Goal: Obtain resource: Download file/media

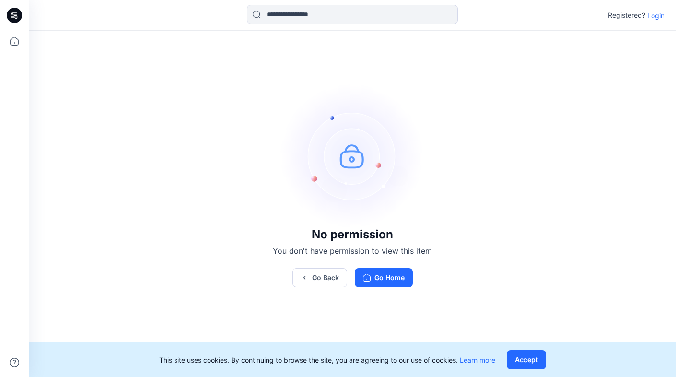
click at [653, 18] on p "Login" at bounding box center [656, 16] width 17 height 10
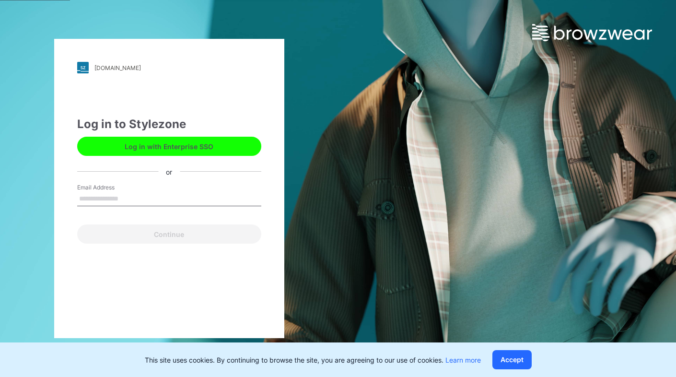
click at [217, 131] on div "Log in to Stylezone" at bounding box center [169, 124] width 184 height 17
click at [216, 153] on button "Log in with Enterprise SSO" at bounding box center [169, 146] width 184 height 19
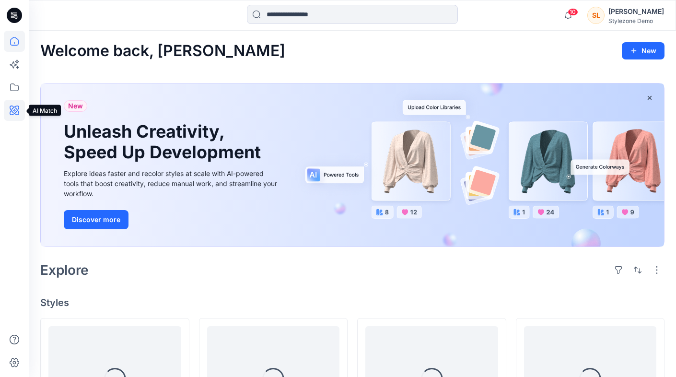
click at [5, 113] on icon at bounding box center [14, 110] width 21 height 21
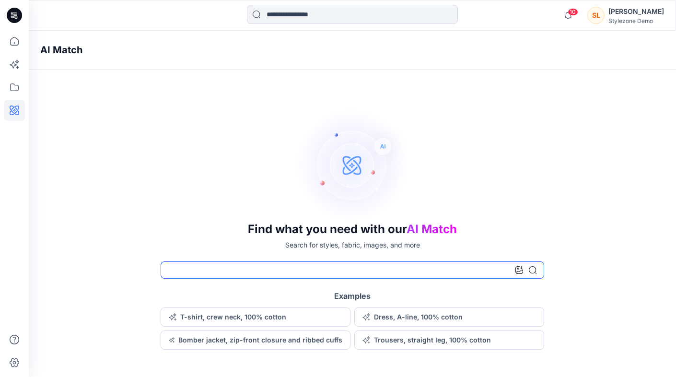
click at [515, 268] on input at bounding box center [353, 269] width 384 height 17
click at [518, 268] on icon at bounding box center [520, 270] width 8 height 8
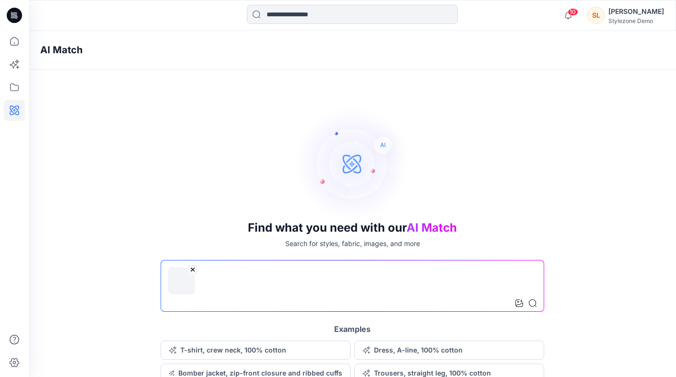
scroll to position [7, 0]
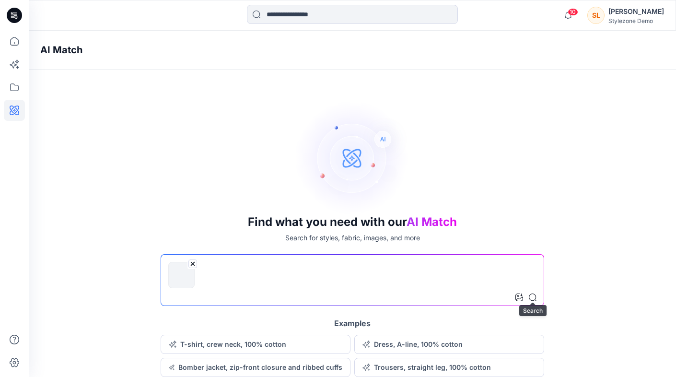
click at [531, 295] on icon at bounding box center [533, 298] width 8 height 8
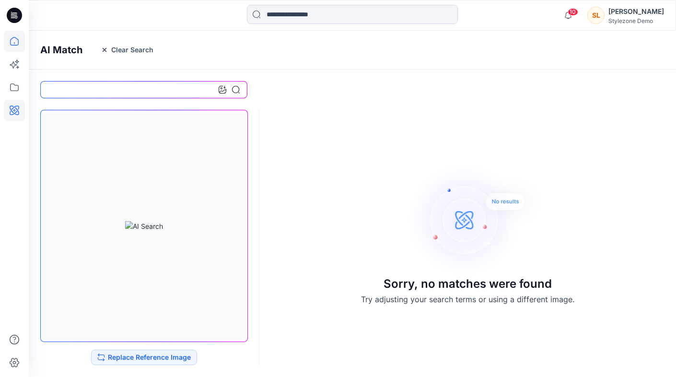
click at [24, 36] on icon at bounding box center [14, 41] width 21 height 21
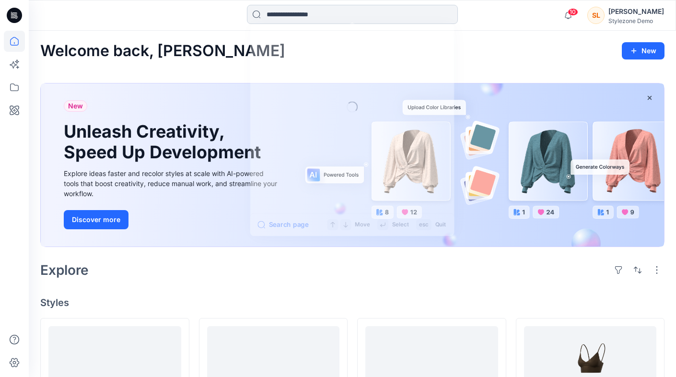
click at [424, 16] on input at bounding box center [352, 14] width 211 height 19
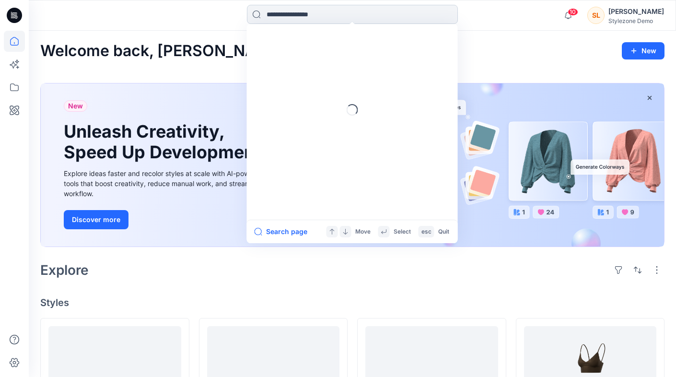
type input "*"
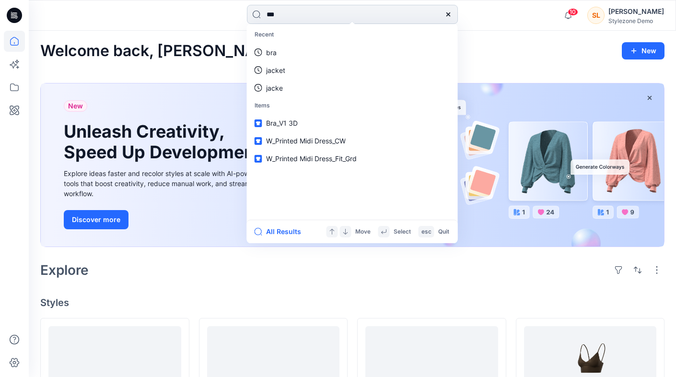
type input "****"
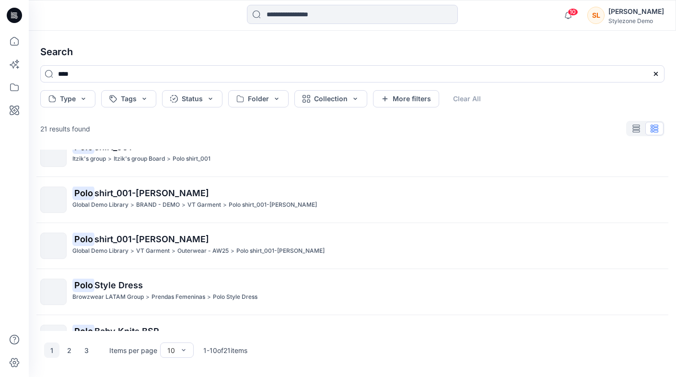
scroll to position [279, 0]
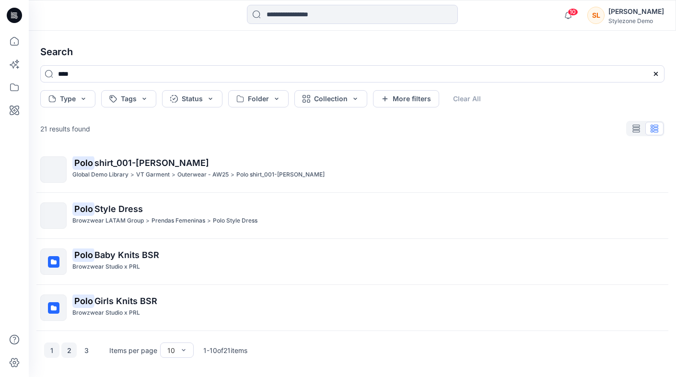
click at [66, 355] on button "2" at bounding box center [68, 349] width 15 height 15
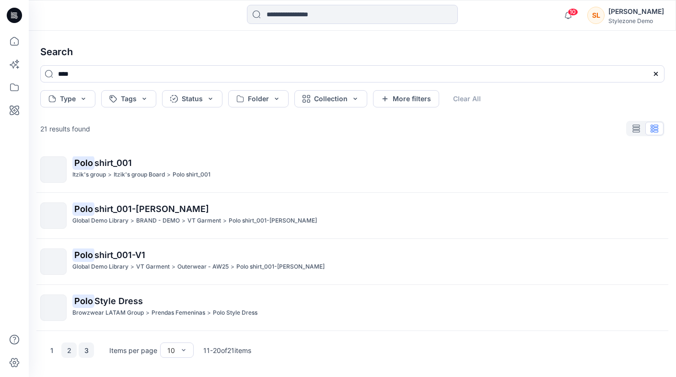
click at [88, 353] on button "3" at bounding box center [86, 349] width 15 height 15
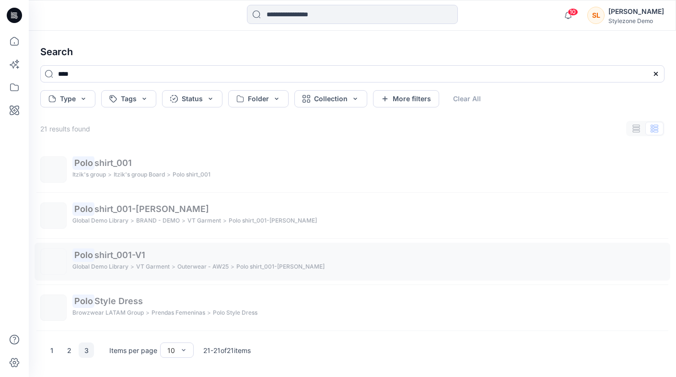
scroll to position [0, 0]
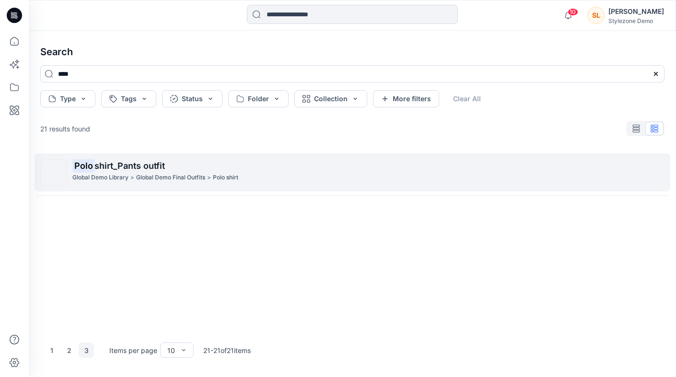
click at [128, 166] on span "shirt_Pants outfit" at bounding box center [129, 166] width 71 height 10
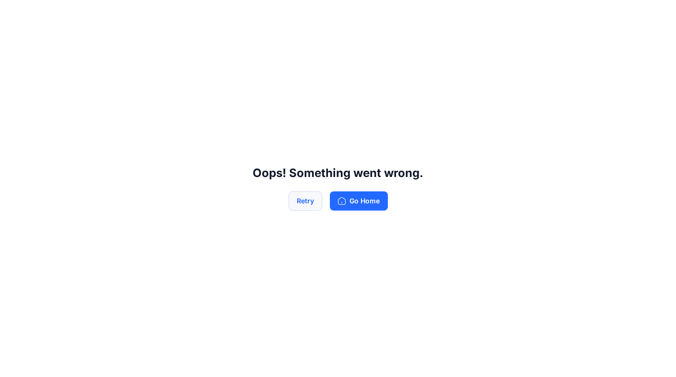
click at [302, 202] on button "Retry" at bounding box center [306, 200] width 34 height 19
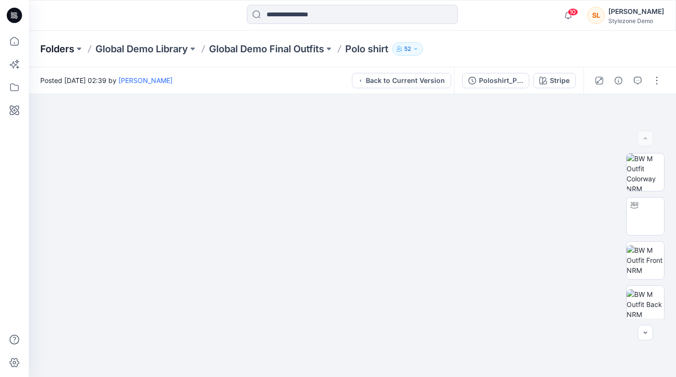
click at [62, 47] on p "Folders" at bounding box center [57, 48] width 34 height 13
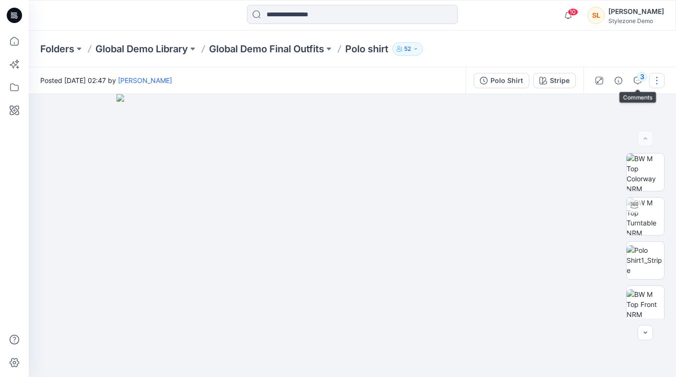
click at [658, 81] on button "button" at bounding box center [656, 80] width 15 height 15
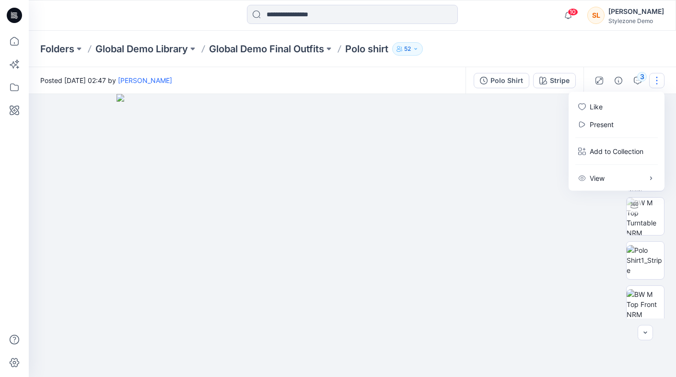
click at [658, 81] on button "button" at bounding box center [656, 80] width 15 height 15
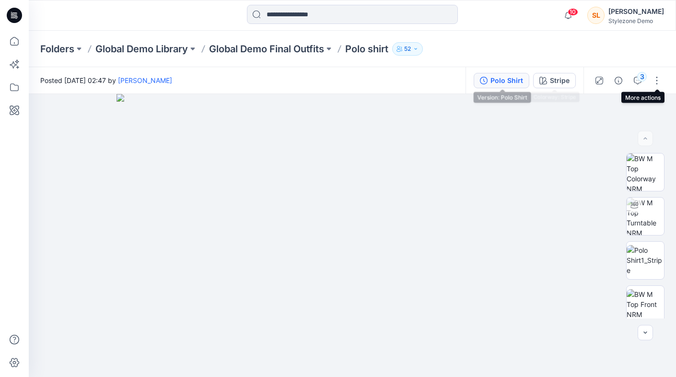
click at [505, 85] on div "Polo Shirt" at bounding box center [507, 80] width 33 height 11
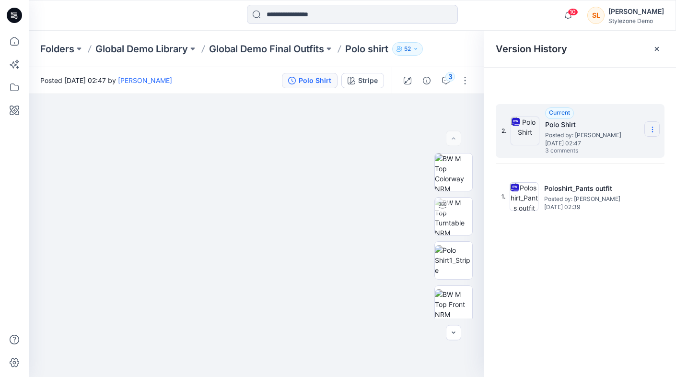
click at [654, 127] on icon at bounding box center [653, 130] width 8 height 8
click at [627, 152] on span "Download Source BW File" at bounding box center [604, 148] width 80 height 12
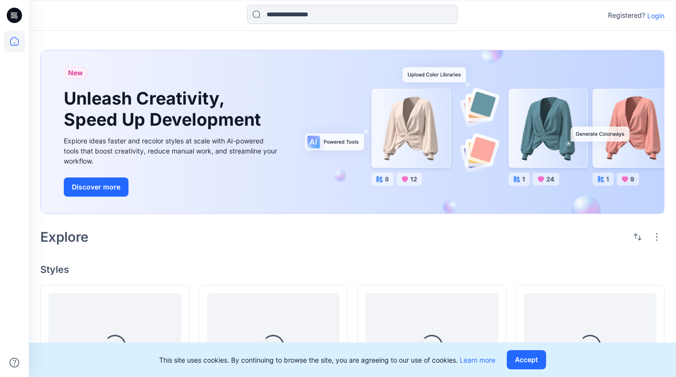
click at [665, 15] on div "Registered? Login" at bounding box center [352, 15] width 647 height 21
click at [663, 15] on p "Login" at bounding box center [656, 16] width 17 height 10
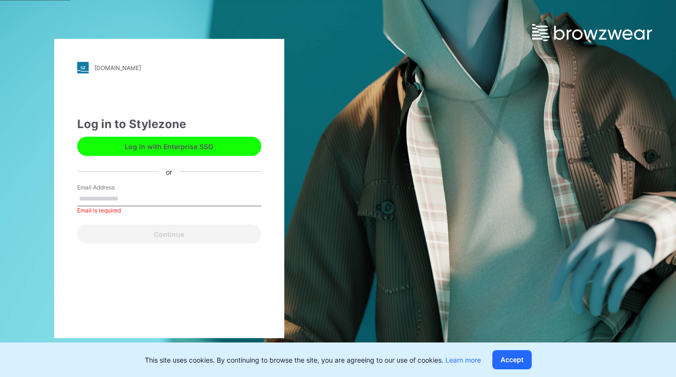
click at [204, 150] on button "Log in with Enterprise SSO" at bounding box center [169, 146] width 184 height 19
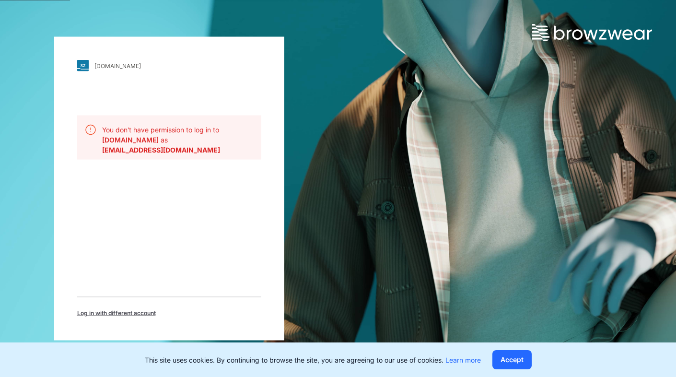
click at [146, 312] on span "Log in with different account" at bounding box center [116, 313] width 79 height 9
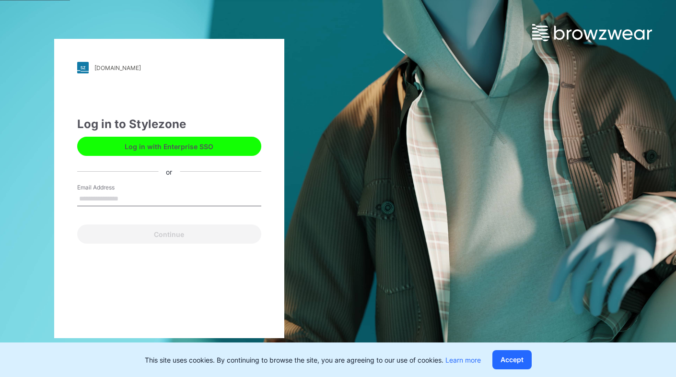
click at [176, 193] on input "Email Address" at bounding box center [169, 199] width 184 height 14
type input "**********"
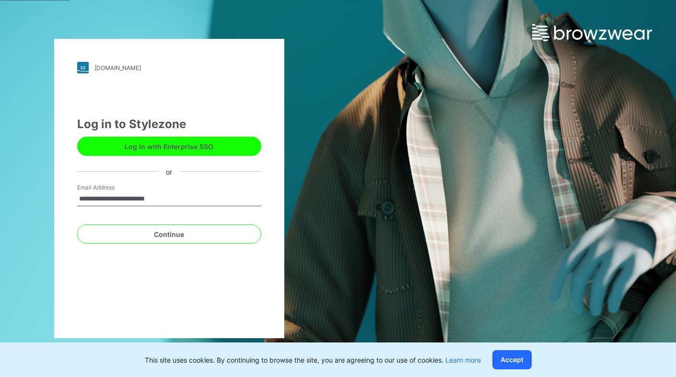
click at [248, 251] on div "**********" at bounding box center [169, 188] width 230 height 299
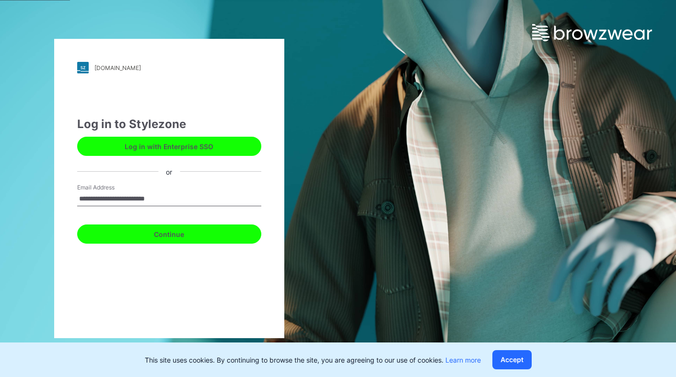
click at [228, 242] on button "Continue" at bounding box center [169, 233] width 184 height 19
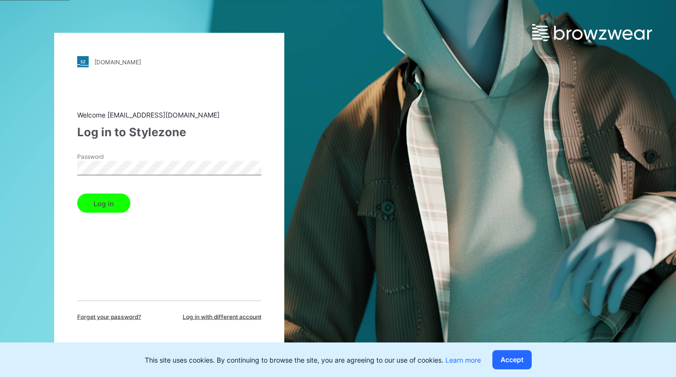
click at [118, 203] on button "Log in" at bounding box center [103, 203] width 53 height 19
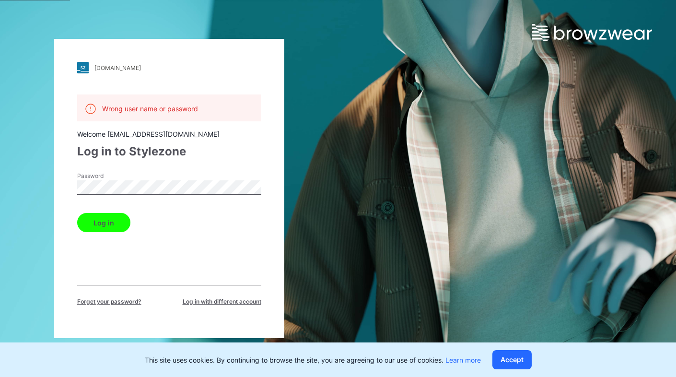
click at [130, 177] on label "Password" at bounding box center [110, 176] width 67 height 9
click at [116, 224] on button "Log in" at bounding box center [103, 222] width 53 height 19
click at [77, 213] on button "Log in" at bounding box center [103, 222] width 53 height 19
click at [128, 225] on button "Log in" at bounding box center [103, 222] width 53 height 19
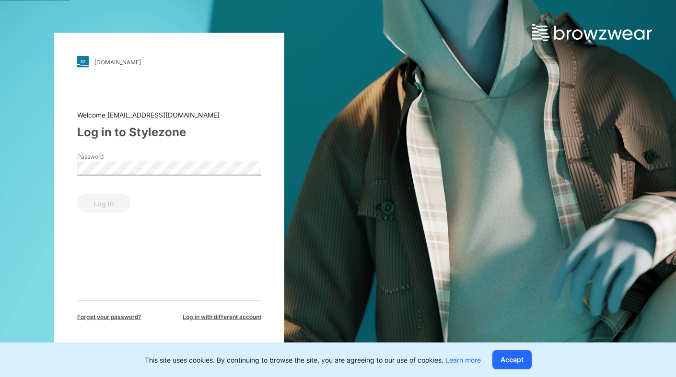
click at [112, 219] on div "Welcome siewli@browzwear-global.com Log in to Stylezone Password Log in Forget …" at bounding box center [169, 216] width 184 height 212
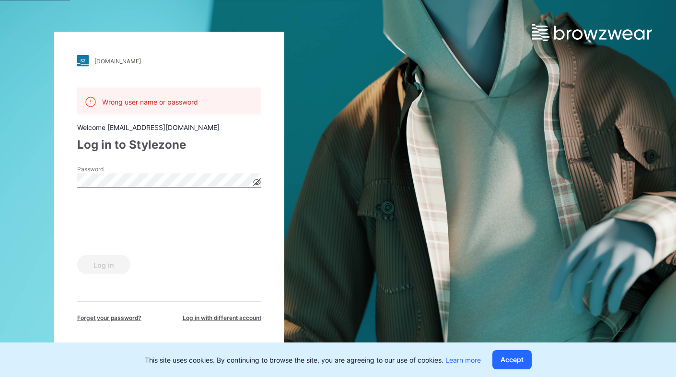
click at [260, 184] on icon at bounding box center [257, 182] width 8 height 8
click at [108, 273] on button "Log in" at bounding box center [103, 264] width 53 height 19
click at [196, 317] on span "Log in with different account" at bounding box center [222, 318] width 79 height 9
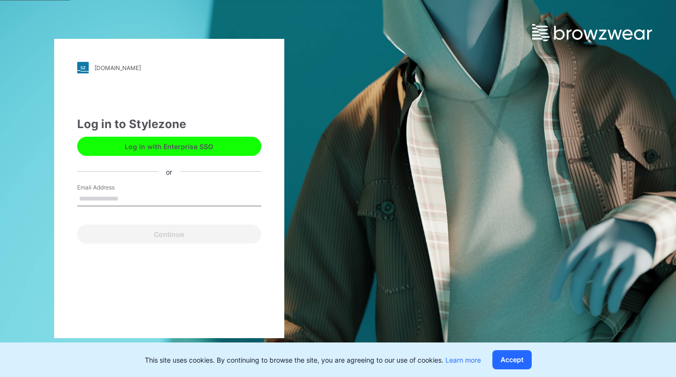
click at [165, 197] on input "Email Address" at bounding box center [169, 199] width 184 height 14
type input "**********"
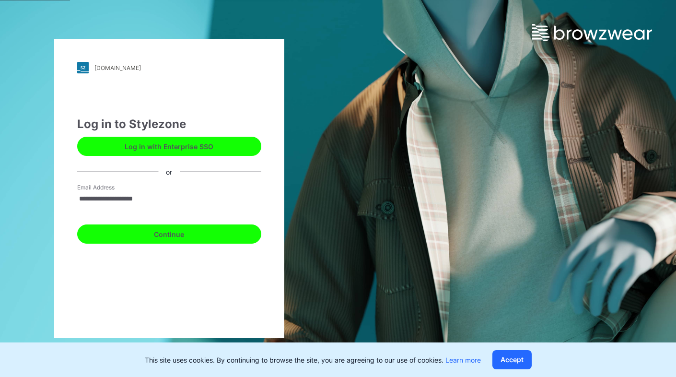
click at [149, 235] on button "Continue" at bounding box center [169, 233] width 184 height 19
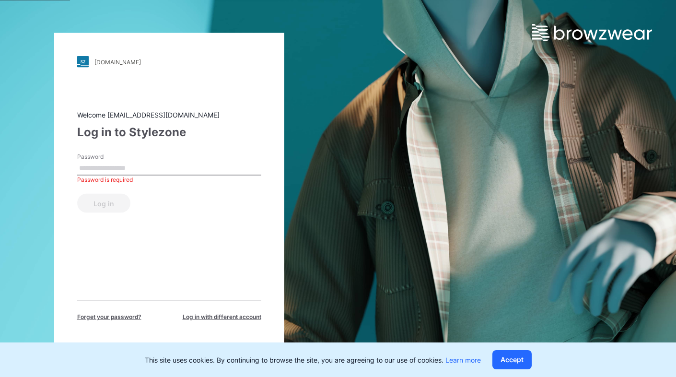
click at [159, 170] on input "Password" at bounding box center [169, 168] width 184 height 14
click at [200, 165] on input "Password" at bounding box center [169, 168] width 184 height 14
click at [201, 168] on input "Password" at bounding box center [169, 168] width 184 height 14
click at [131, 211] on div "Log in" at bounding box center [169, 201] width 184 height 23
click at [143, 169] on input "Password" at bounding box center [169, 168] width 184 height 14
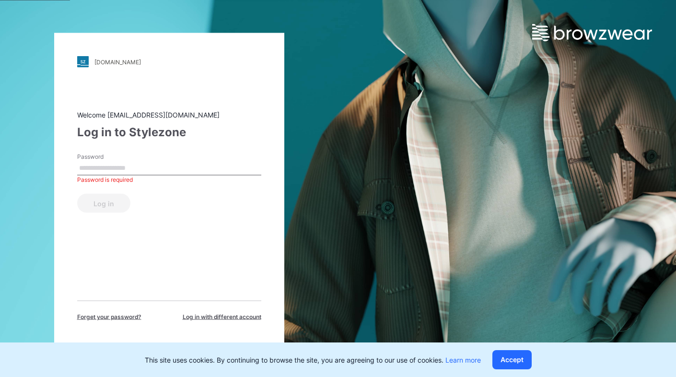
paste input "*********"
type input "*********"
click at [116, 205] on button "Log in" at bounding box center [103, 203] width 53 height 19
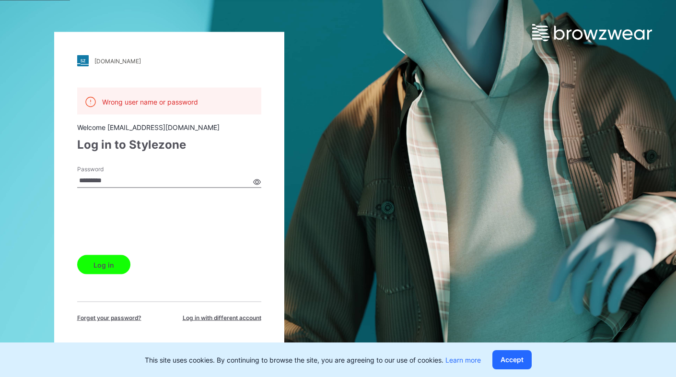
click at [103, 259] on button "Log in" at bounding box center [103, 264] width 53 height 19
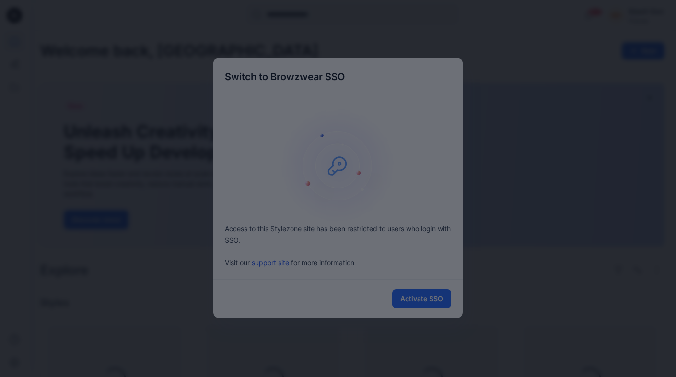
click at [290, 236] on div at bounding box center [338, 188] width 676 height 377
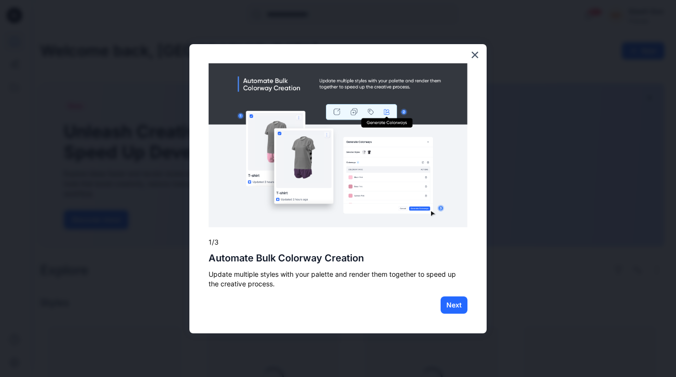
click at [449, 298] on button "Next" at bounding box center [454, 304] width 27 height 17
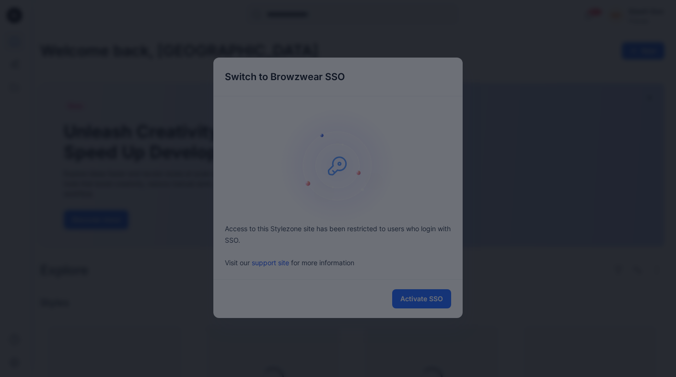
click at [428, 301] on div at bounding box center [338, 188] width 676 height 377
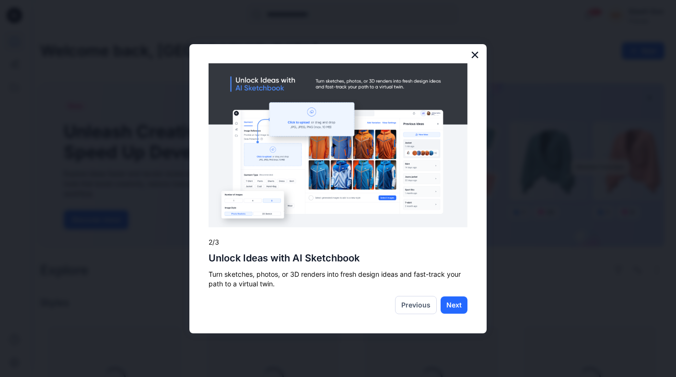
click at [477, 57] on button "×" at bounding box center [475, 54] width 9 height 15
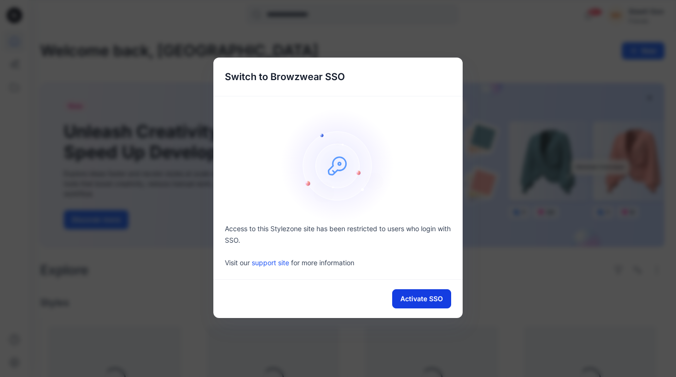
click at [435, 300] on button "Activate SSO" at bounding box center [421, 298] width 59 height 19
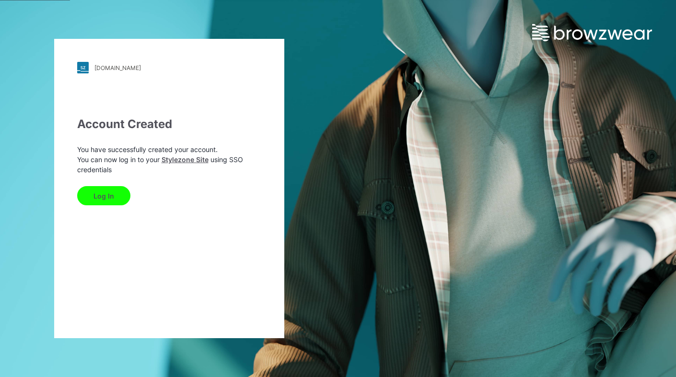
click at [110, 200] on button "Log In" at bounding box center [103, 195] width 53 height 19
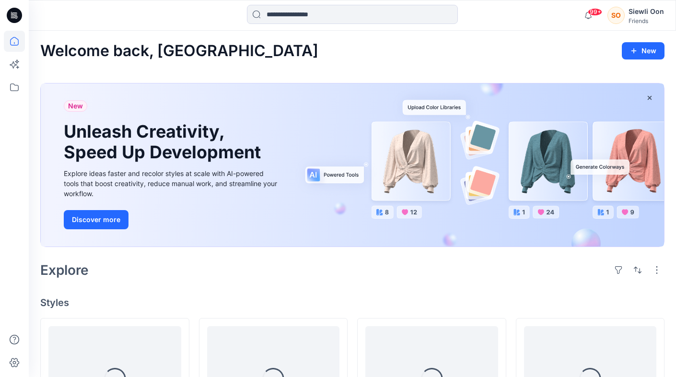
click at [637, 19] on div "Friends" at bounding box center [646, 20] width 35 height 7
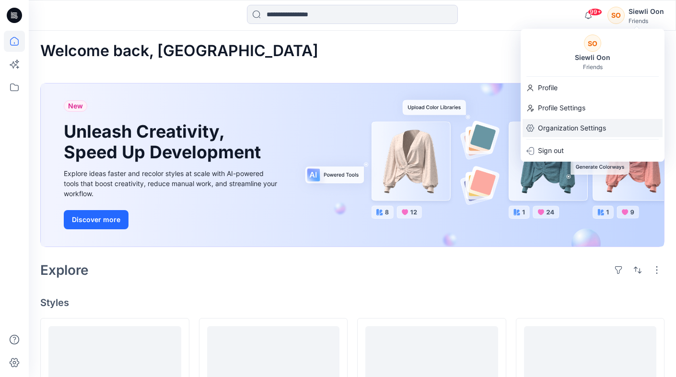
click at [603, 124] on p "Organization Settings" at bounding box center [572, 128] width 68 height 18
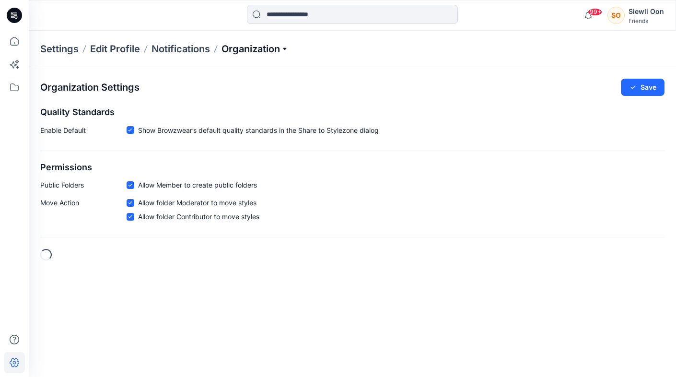
click at [271, 42] on p "Organization" at bounding box center [255, 48] width 67 height 13
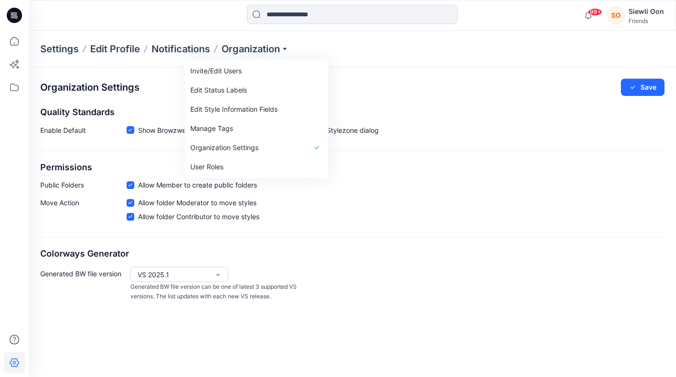
click at [461, 81] on div "Organization Settings Save" at bounding box center [352, 87] width 625 height 17
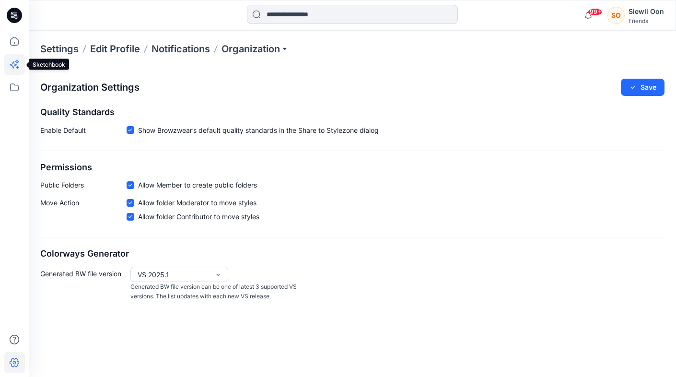
click at [17, 68] on icon at bounding box center [14, 64] width 21 height 21
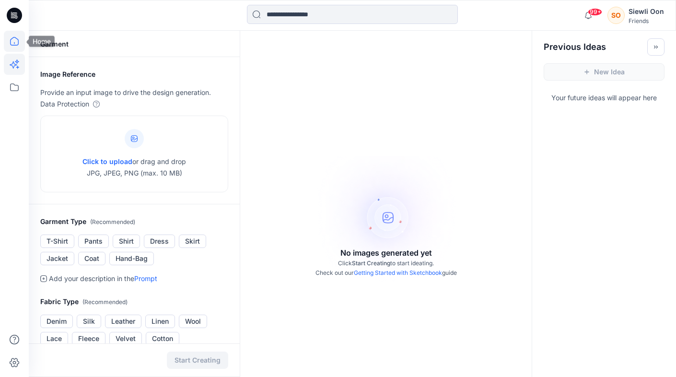
click at [16, 35] on icon at bounding box center [14, 41] width 21 height 21
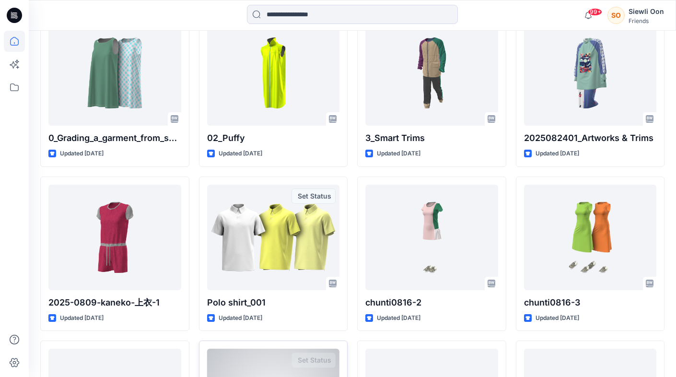
scroll to position [611, 0]
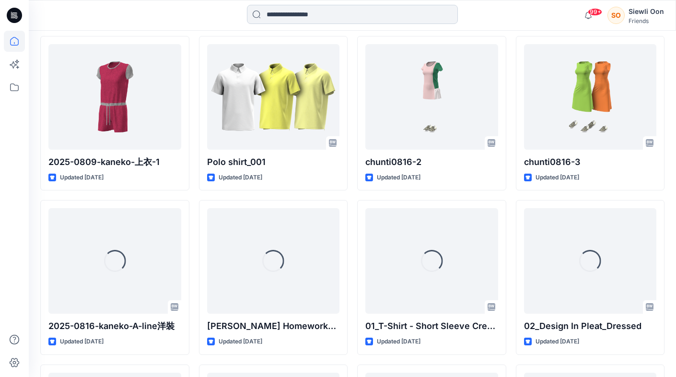
click at [348, 6] on input at bounding box center [352, 14] width 211 height 19
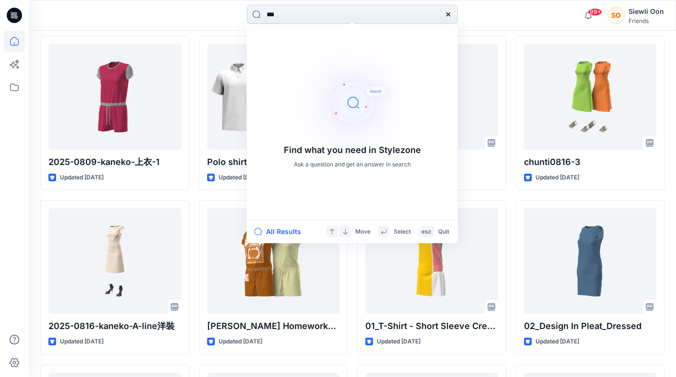
type input "****"
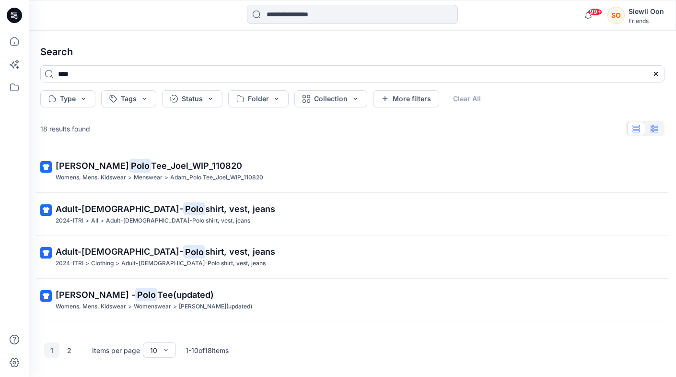
click at [655, 132] on button "button" at bounding box center [655, 128] width 18 height 13
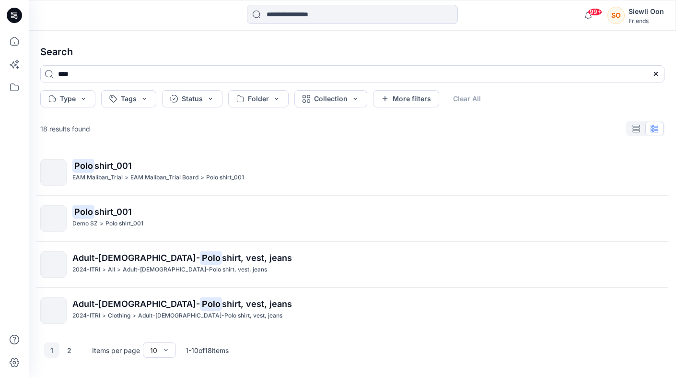
scroll to position [279, 0]
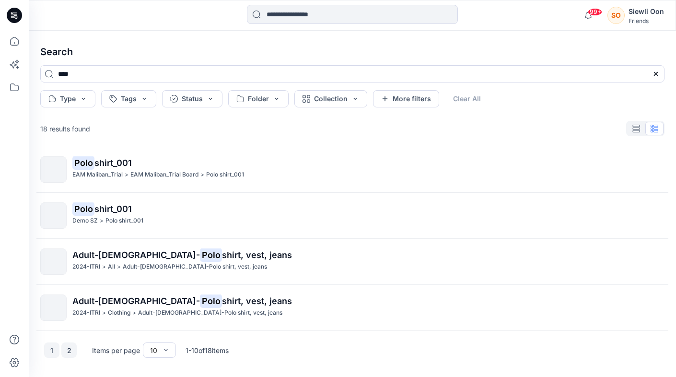
click at [74, 351] on button "2" at bounding box center [68, 349] width 15 height 15
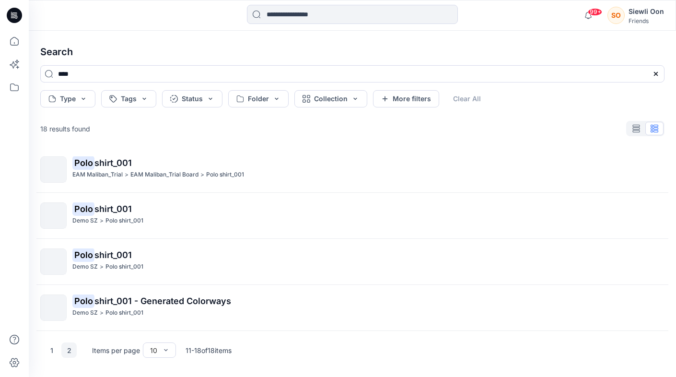
scroll to position [187, 0]
click at [48, 350] on button "1" at bounding box center [51, 349] width 15 height 15
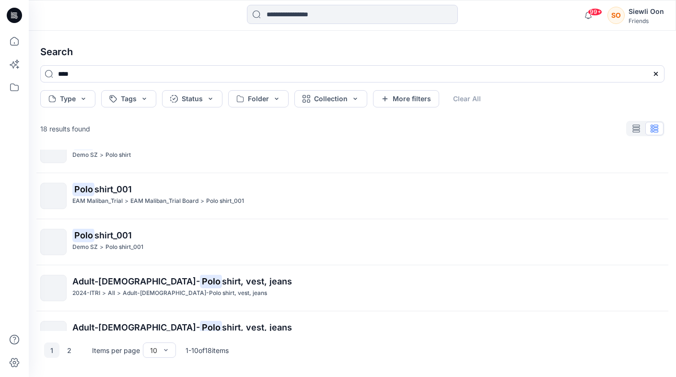
scroll to position [279, 0]
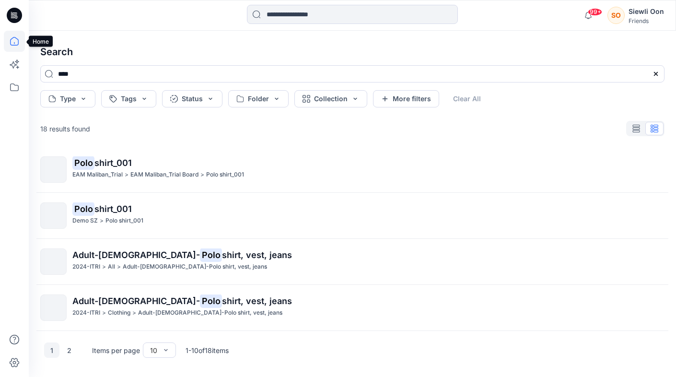
click at [9, 36] on icon at bounding box center [14, 41] width 21 height 21
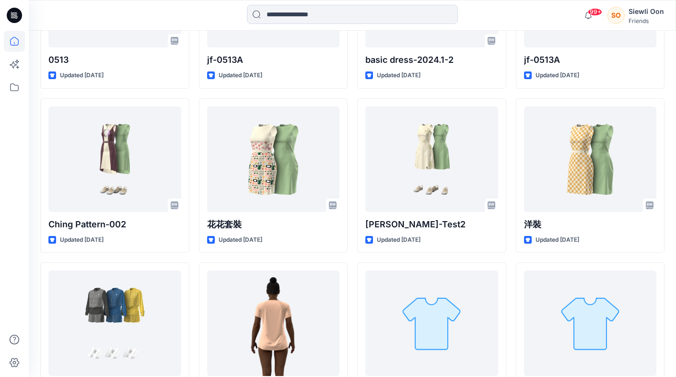
scroll to position [5511, 0]
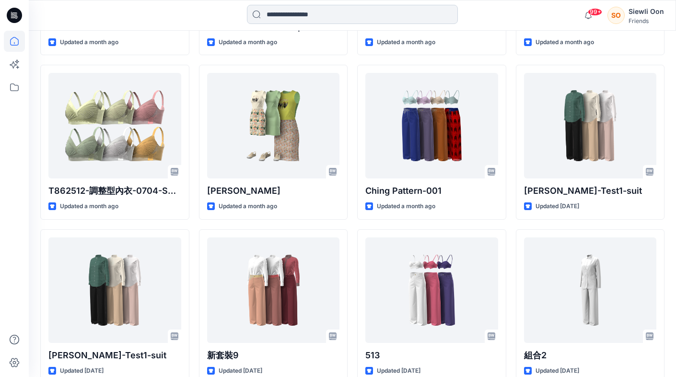
click at [362, 16] on input at bounding box center [352, 14] width 211 height 19
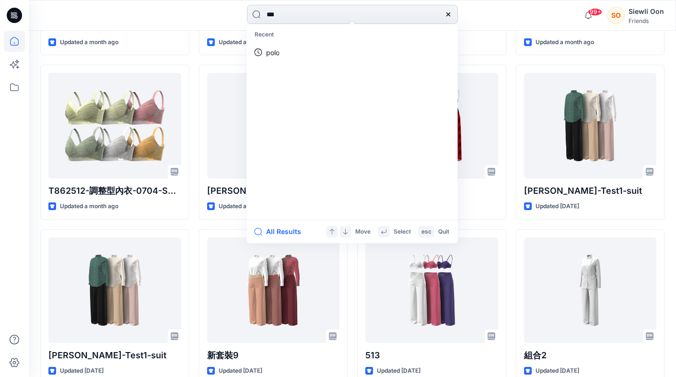
type input "****"
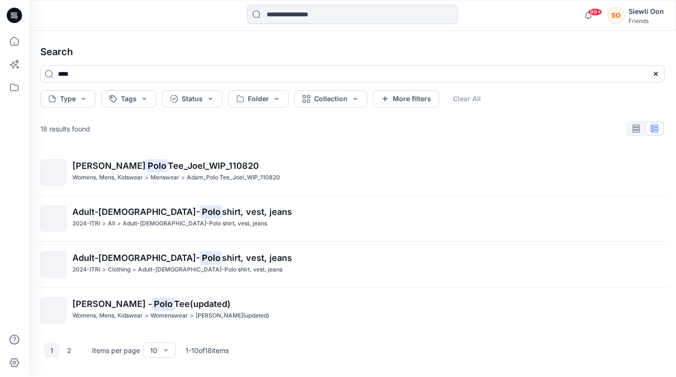
click at [18, 20] on icon at bounding box center [14, 15] width 15 height 15
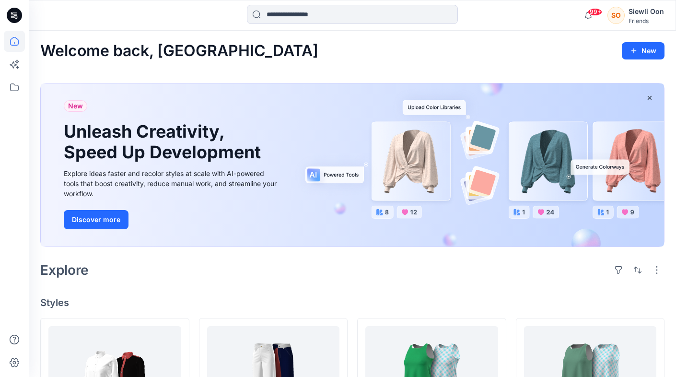
click at [652, 18] on div "Friends" at bounding box center [646, 20] width 35 height 7
